Goal: Task Accomplishment & Management: Complete application form

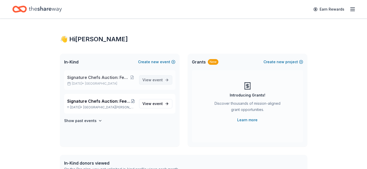
click at [152, 77] on span "View event" at bounding box center [152, 80] width 20 height 6
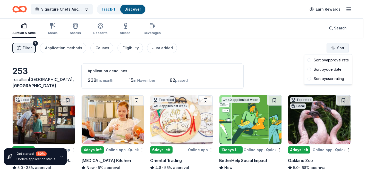
click at [336, 47] on html "Signature Chefs Auction: Feeding Motherhood Bay Area Track · 1 Discover Earn Re…" at bounding box center [183, 84] width 367 height 169
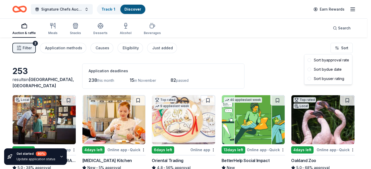
click at [278, 56] on html "Signature Chefs Auction: Feeding Motherhood Bay Area Track · 1 Discover Earn Re…" at bounding box center [185, 84] width 371 height 169
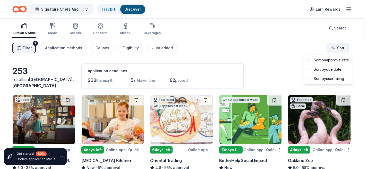
click at [338, 48] on html "Signature Chefs Auction: Feeding Motherhood Bay Area Track · 1 Discover Earn Re…" at bounding box center [183, 84] width 367 height 169
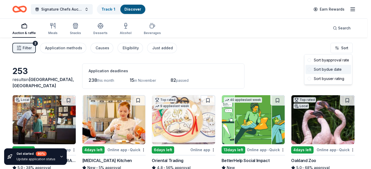
click at [313, 67] on div "Sort by due date" at bounding box center [328, 69] width 46 height 9
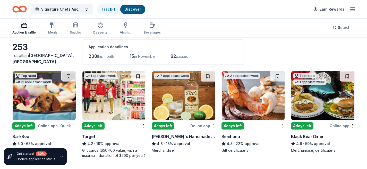
scroll to position [28, 0]
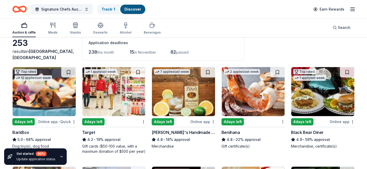
click at [116, 105] on img at bounding box center [113, 91] width 63 height 49
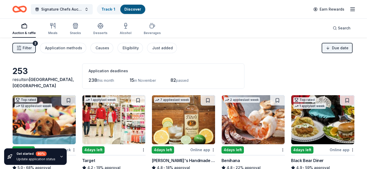
scroll to position [0, 0]
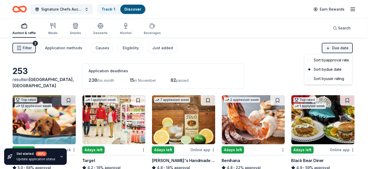
click at [336, 51] on html "Signature Chefs Auction: Feeding Motherhood Bay Area Track · 1 Discover Earn Re…" at bounding box center [185, 84] width 371 height 169
click at [333, 59] on div "Sort by approval rate" at bounding box center [328, 59] width 46 height 9
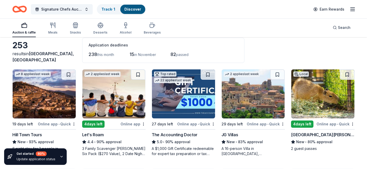
scroll to position [31, 0]
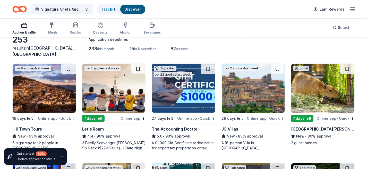
click at [33, 100] on img at bounding box center [44, 88] width 63 height 49
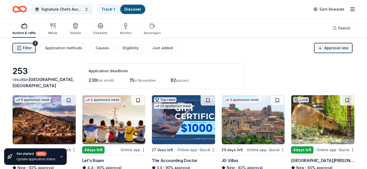
scroll to position [0, 0]
click at [325, 49] on html "Signature Chefs Auction: Feeding Motherhood Bay Area Track · 1 Discover Earn Re…" at bounding box center [183, 84] width 367 height 169
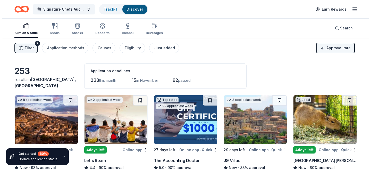
scroll to position [0, 0]
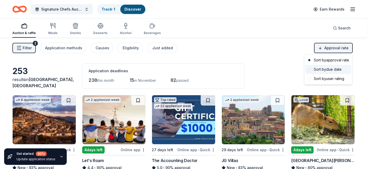
click at [323, 70] on div "Sort by due date" at bounding box center [328, 69] width 46 height 9
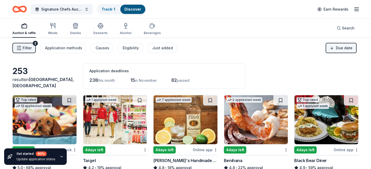
click at [339, 48] on html "Signature Chefs Auction: Feeding Motherhood Bay Area Track · 1 Discover Earn Re…" at bounding box center [185, 84] width 371 height 169
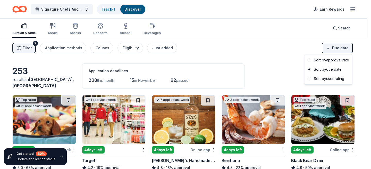
click at [334, 47] on html "Signature Chefs Auction: Feeding Motherhood Bay Area Track · 1 Discover Earn Re…" at bounding box center [185, 84] width 371 height 169
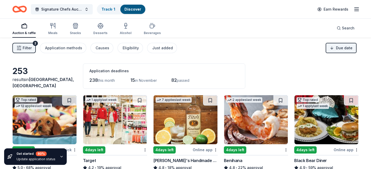
click at [334, 47] on html "Signature Chefs Auction: Feeding Motherhood Bay Area Track · 1 Discover Earn Re…" at bounding box center [185, 84] width 371 height 169
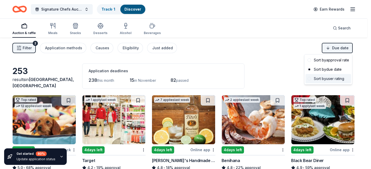
click at [330, 79] on div "Sort by user rating" at bounding box center [328, 78] width 46 height 9
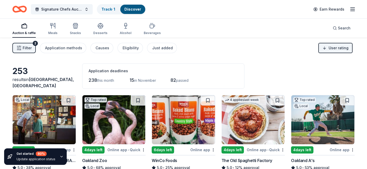
click at [28, 48] on span "Filter" at bounding box center [27, 48] width 9 height 6
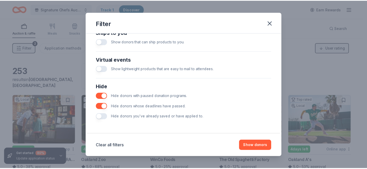
scroll to position [238, 0]
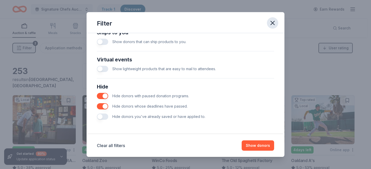
click at [272, 22] on icon "button" at bounding box center [272, 22] width 7 height 7
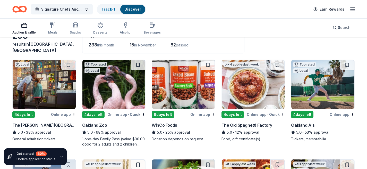
scroll to position [36, 0]
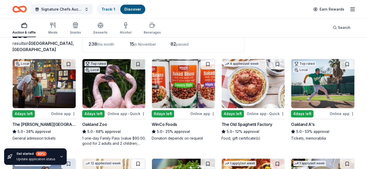
click at [49, 124] on div "The Walt Disney Museum" at bounding box center [44, 124] width 64 height 6
click at [93, 124] on div "Oakland Zoo" at bounding box center [94, 124] width 25 height 6
click at [99, 124] on div "Oakland Zoo" at bounding box center [94, 124] width 25 height 6
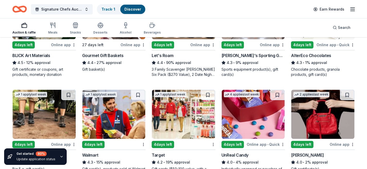
scroll to position [596, 0]
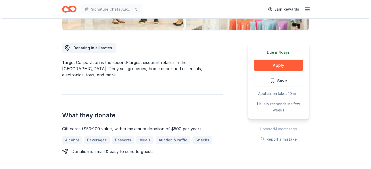
scroll to position [128, 0]
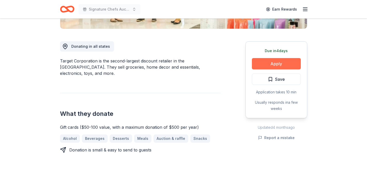
click at [256, 65] on button "Apply" at bounding box center [276, 63] width 49 height 11
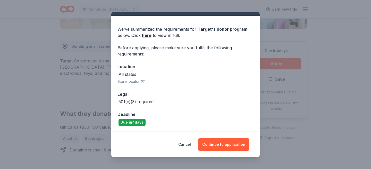
scroll to position [11, 0]
click at [220, 143] on button "Continue to application" at bounding box center [223, 144] width 51 height 12
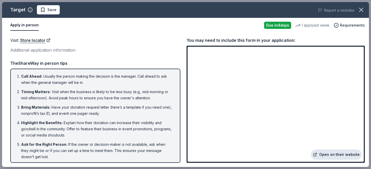
click at [324, 154] on link "Open on their website" at bounding box center [336, 154] width 51 height 10
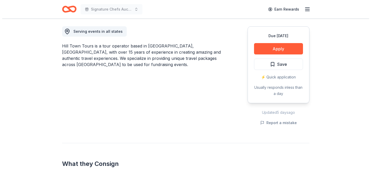
scroll to position [139, 0]
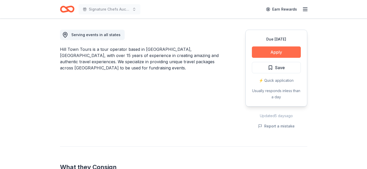
click at [257, 49] on button "Apply" at bounding box center [276, 51] width 49 height 11
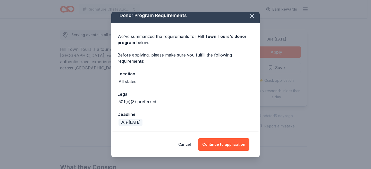
scroll to position [4, 0]
click at [221, 151] on div "Cancel Continue to application" at bounding box center [185, 144] width 148 height 25
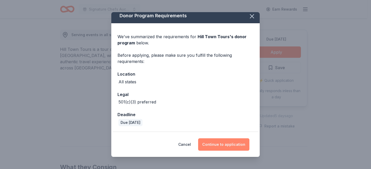
click at [221, 149] on button "Continue to application" at bounding box center [223, 144] width 51 height 12
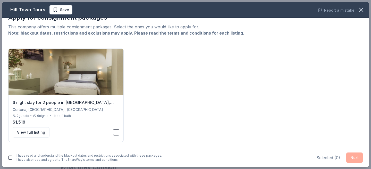
scroll to position [11, 0]
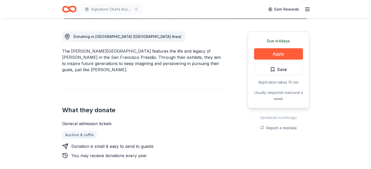
scroll to position [140, 0]
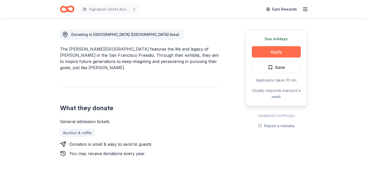
click at [276, 49] on button "Apply" at bounding box center [276, 51] width 49 height 11
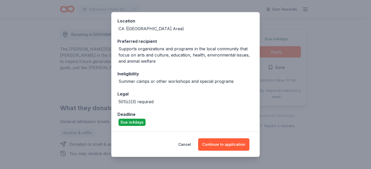
scroll to position [63, 0]
click at [223, 142] on button "Continue to application" at bounding box center [223, 144] width 51 height 12
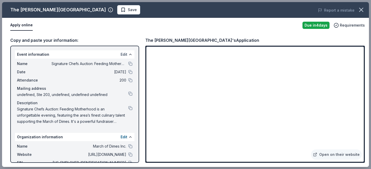
click at [121, 54] on button "Edit" at bounding box center [124, 54] width 7 height 6
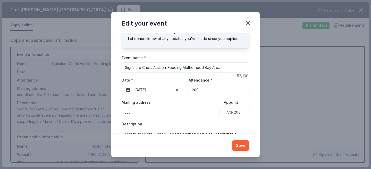
scroll to position [21, 0]
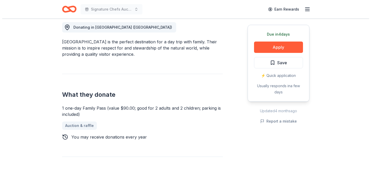
scroll to position [147, 0]
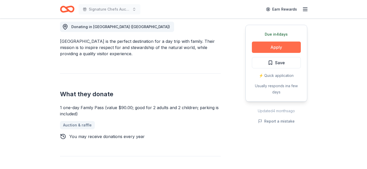
click at [261, 46] on button "Apply" at bounding box center [276, 46] width 49 height 11
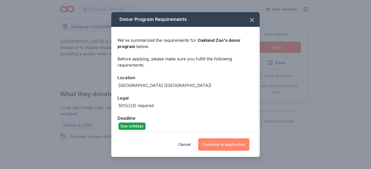
click at [231, 143] on button "Continue to application" at bounding box center [223, 144] width 51 height 12
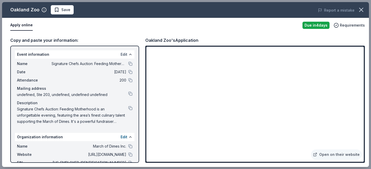
click at [121, 54] on button "Edit" at bounding box center [124, 54] width 7 height 6
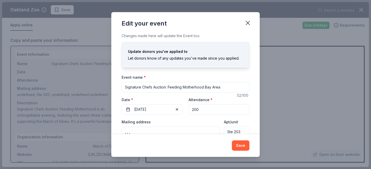
drag, startPoint x: 223, startPoint y: 87, endPoint x: 120, endPoint y: 85, distance: 102.8
click at [120, 85] on div "Changes made here will update the Event too. Update donors you've applied to Le…" at bounding box center [185, 83] width 148 height 101
click at [211, 74] on div "Changes made here will update the Event too. Update donors you've applied to Le…" at bounding box center [185, 83] width 148 height 101
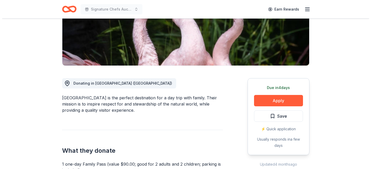
scroll to position [91, 0]
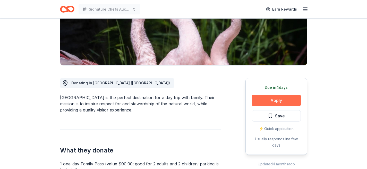
click at [254, 102] on button "Apply" at bounding box center [276, 99] width 49 height 11
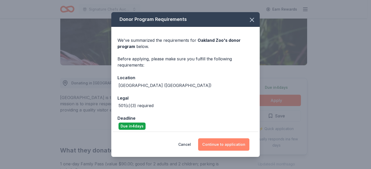
click at [216, 142] on button "Continue to application" at bounding box center [223, 144] width 51 height 12
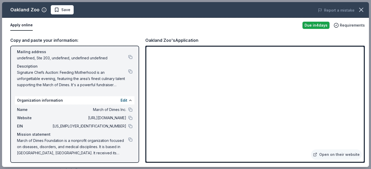
scroll to position [37, 0]
click at [334, 153] on link "Open on their website" at bounding box center [336, 154] width 51 height 10
